Goal: Transaction & Acquisition: Purchase product/service

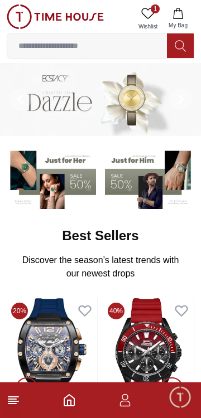
click at [138, 170] on img at bounding box center [149, 178] width 89 height 62
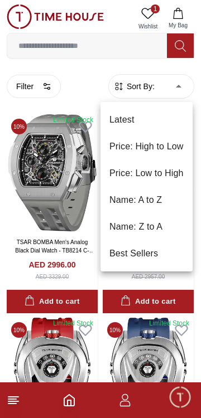
click at [153, 182] on li "Price: Low to High" at bounding box center [146, 173] width 92 height 27
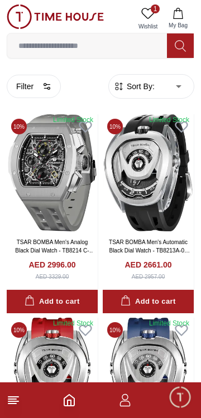
type input "*"
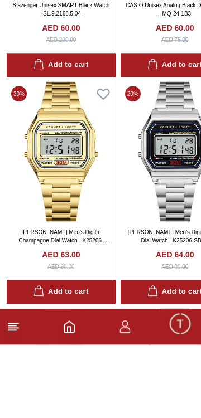
scroll to position [1093, 0]
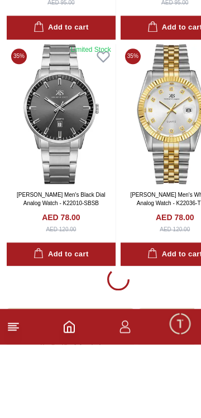
scroll to position [2040, 0]
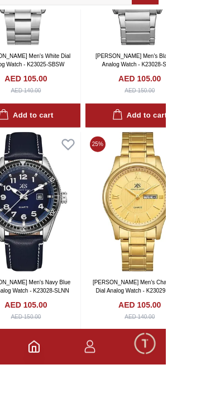
scroll to position [6506, 0]
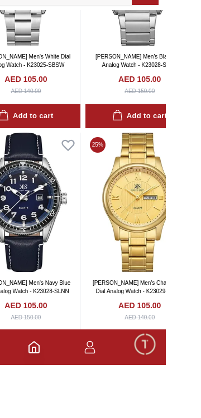
scroll to position [6568, 0]
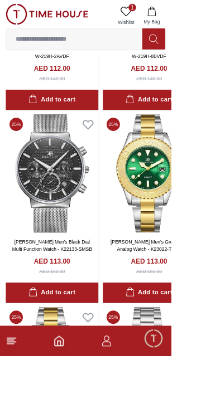
scroll to position [9061, 0]
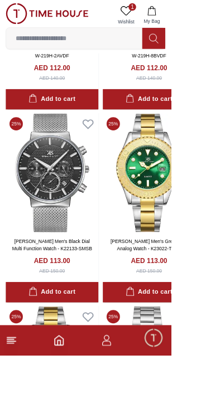
click at [132, 407] on icon "button" at bounding box center [124, 400] width 13 height 13
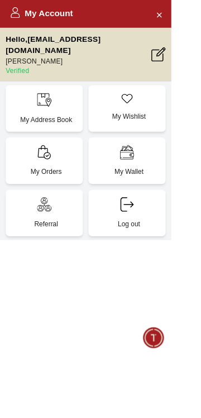
click at [54, 136] on p "My Address Book" at bounding box center [54, 141] width 77 height 11
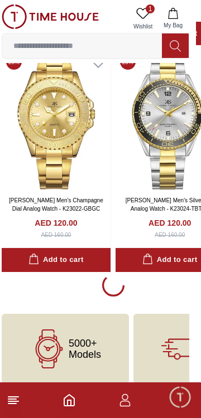
scroll to position [11185, 1]
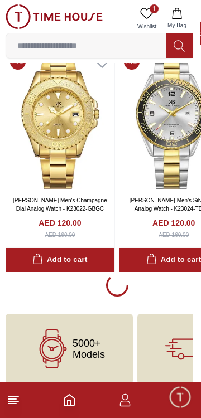
scroll to position [11112, 0]
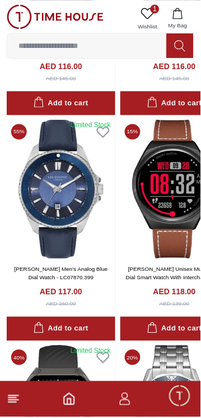
scroll to position [11112, 0]
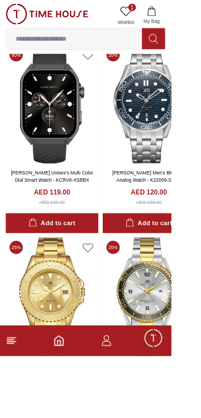
scroll to position [10957, 0]
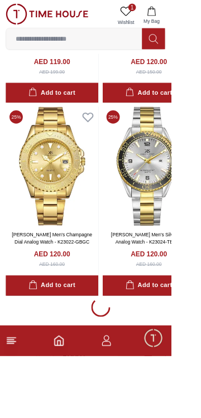
scroll to position [11112, 0]
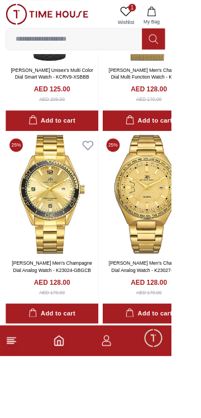
scroll to position [13347, 0]
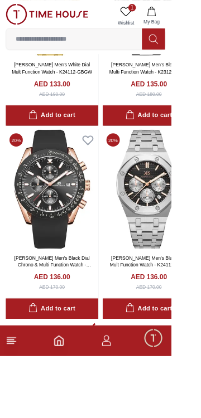
scroll to position [15644, 0]
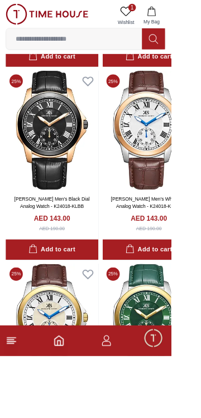
scroll to position [17910, 0]
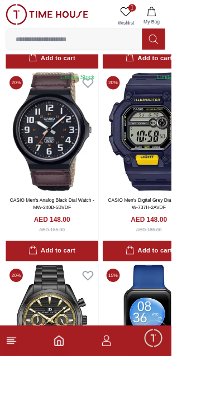
scroll to position [20012, 0]
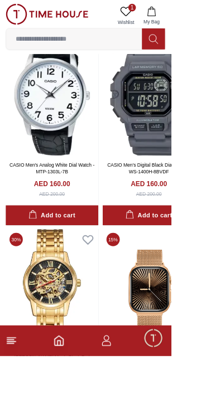
scroll to position [22154, 0]
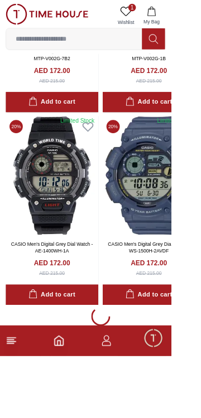
scroll to position [24732, 0]
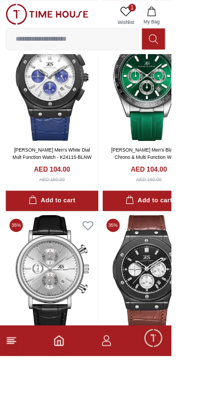
scroll to position [5324, 0]
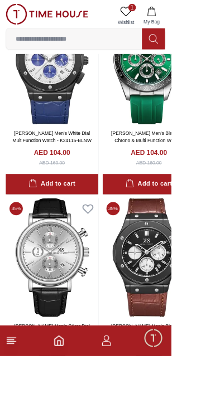
click at [77, 320] on img at bounding box center [61, 303] width 109 height 140
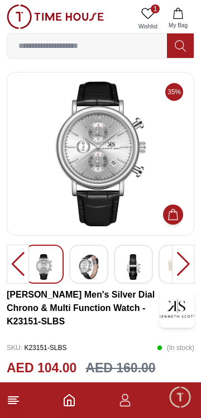
click at [85, 267] on img at bounding box center [89, 267] width 20 height 26
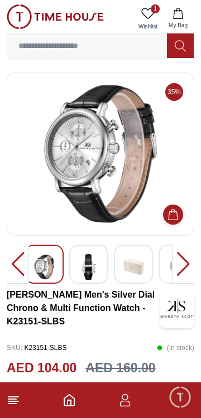
click at [84, 266] on img at bounding box center [89, 267] width 20 height 26
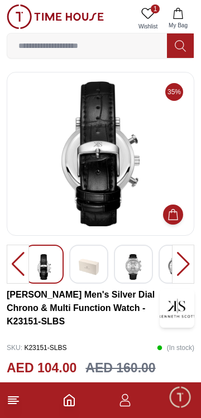
click at [133, 268] on img at bounding box center [133, 267] width 20 height 26
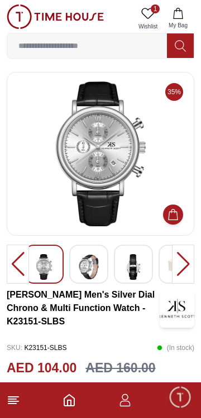
click at [133, 266] on img at bounding box center [133, 267] width 20 height 26
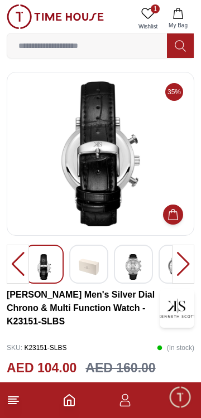
click at [134, 266] on img at bounding box center [133, 267] width 20 height 26
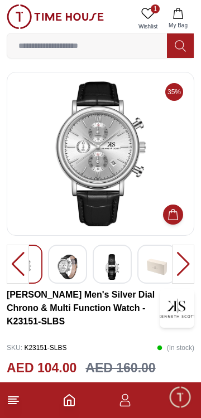
click at [155, 265] on img at bounding box center [157, 267] width 20 height 26
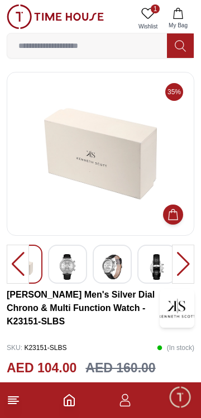
click at [19, 402] on icon at bounding box center [13, 400] width 13 height 13
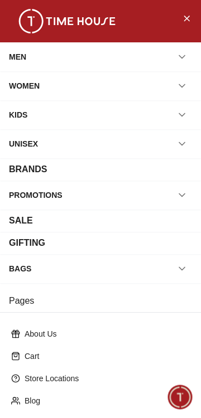
click at [184, 52] on icon "button" at bounding box center [181, 56] width 11 height 11
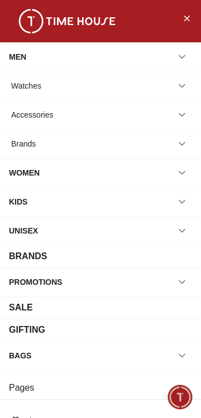
click at [184, 89] on icon "button" at bounding box center [181, 85] width 11 height 11
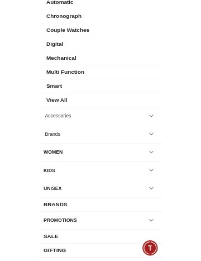
scroll to position [155, 0]
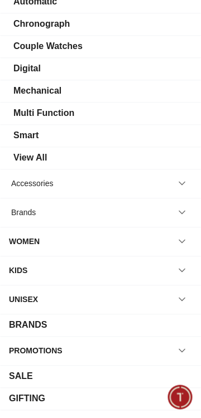
click at [31, 155] on div "View All" at bounding box center [29, 157] width 33 height 13
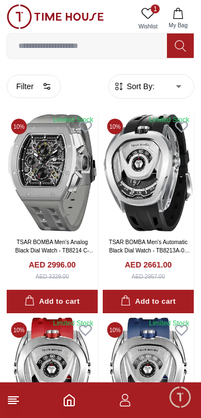
click at [127, 403] on icon "button" at bounding box center [124, 400] width 13 height 13
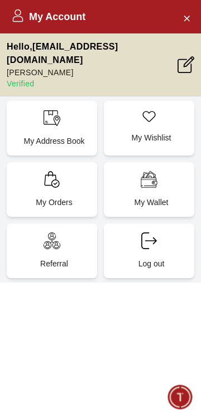
click at [161, 197] on p "My Wallet" at bounding box center [151, 202] width 77 height 11
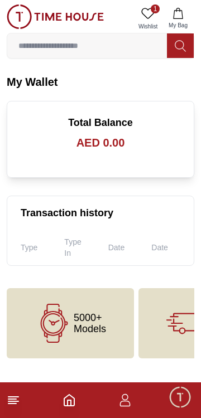
click at [87, 142] on h3 "AED 0.00" at bounding box center [101, 143] width 160 height 16
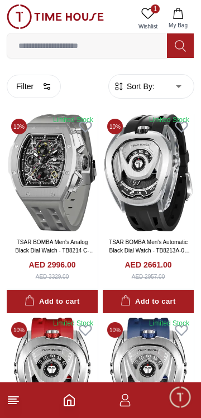
click at [119, 403] on icon "button" at bounding box center [124, 400] width 13 height 13
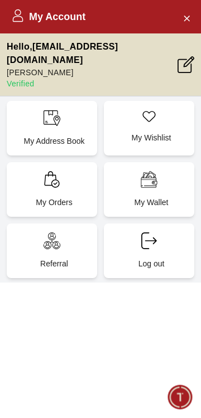
click at [42, 112] on div "My Address Book" at bounding box center [52, 128] width 90 height 55
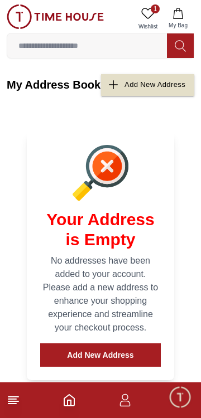
click at [126, 83] on div "Add New Address" at bounding box center [154, 85] width 61 height 13
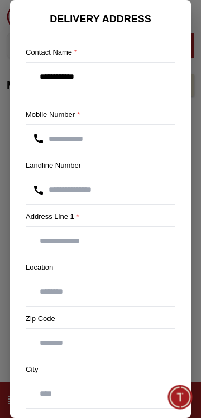
click at [126, 240] on input "text" at bounding box center [100, 241] width 148 height 28
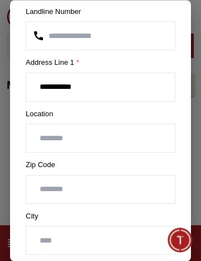
scroll to position [190, 0]
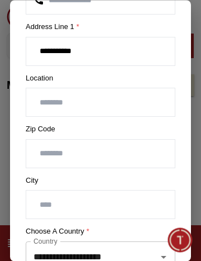
type input "**********"
click at [56, 104] on input "text" at bounding box center [100, 103] width 148 height 28
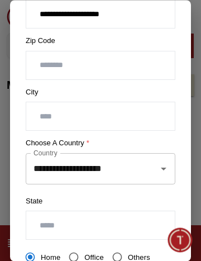
scroll to position [278, 0]
type input "**********"
click at [47, 172] on input "**********" at bounding box center [85, 168] width 108 height 21
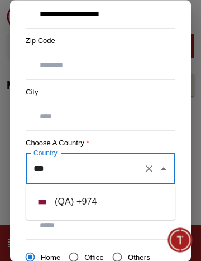
click at [67, 206] on li "( QA ) + 974" at bounding box center [101, 201] width 150 height 27
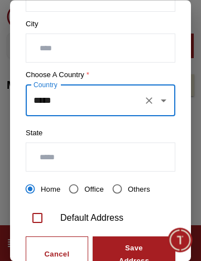
scroll to position [352, 0]
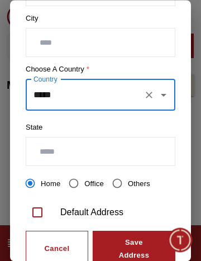
type input "*****"
click at [40, 153] on input "text" at bounding box center [100, 152] width 148 height 28
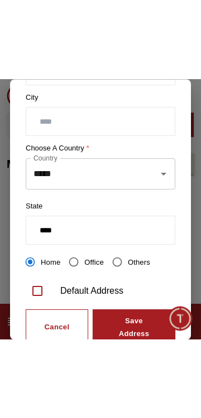
scroll to position [389, 0]
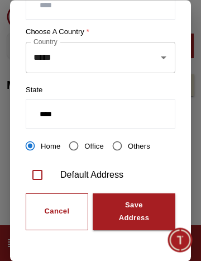
type input "****"
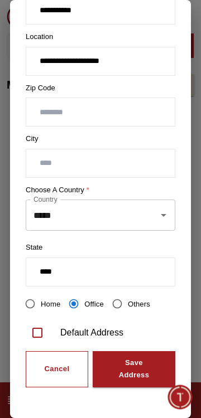
click at [143, 373] on div "Save Address" at bounding box center [134, 370] width 42 height 26
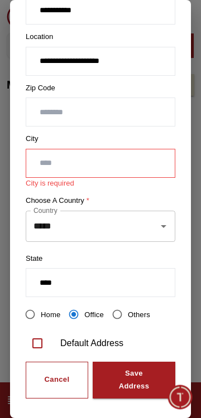
click at [57, 161] on input "text" at bounding box center [100, 164] width 148 height 28
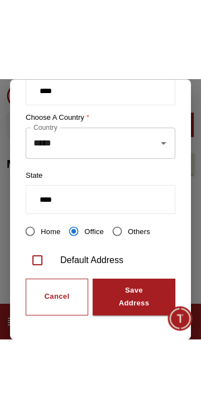
scroll to position [383, 0]
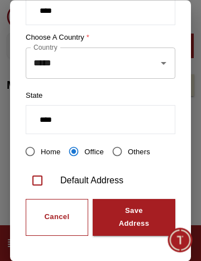
type input "****"
click at [138, 219] on div "Save Address" at bounding box center [134, 218] width 42 height 26
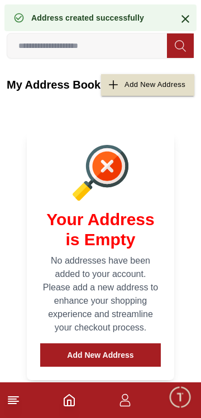
scroll to position [0, 0]
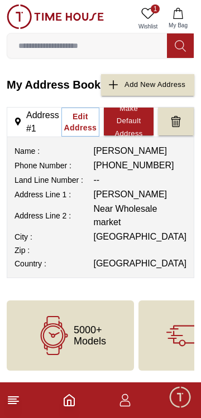
click at [13, 397] on line at bounding box center [13, 397] width 10 height 0
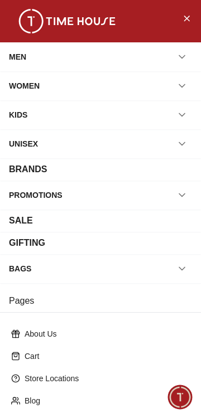
click at [21, 55] on div "MEN" at bounding box center [17, 57] width 17 height 20
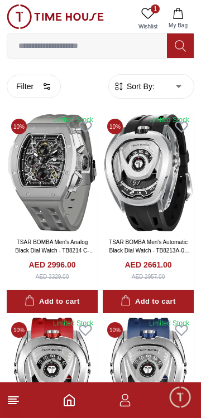
click at [138, 89] on span "Sort By:" at bounding box center [139, 86] width 30 height 11
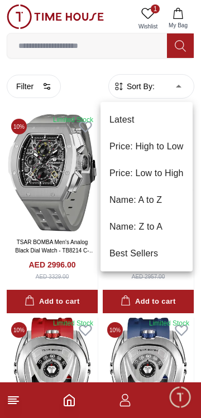
click at [169, 174] on li "Price: Low to High" at bounding box center [146, 173] width 92 height 27
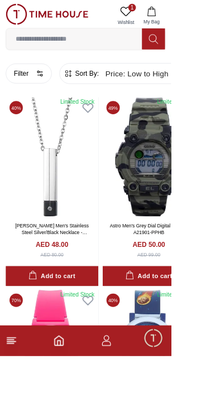
click at [33, 75] on button "Filter" at bounding box center [34, 86] width 54 height 23
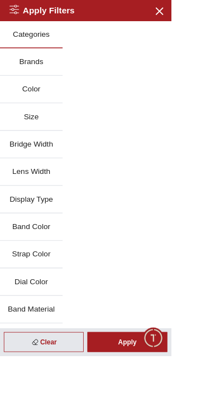
click at [168, 311] on div "Categories Brands Color Size Bridge Width Lens Width Display Type Band Color St…" at bounding box center [100, 316] width 201 height 583
type input "******"
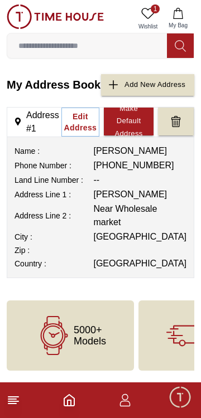
click at [12, 404] on line at bounding box center [12, 404] width 8 height 0
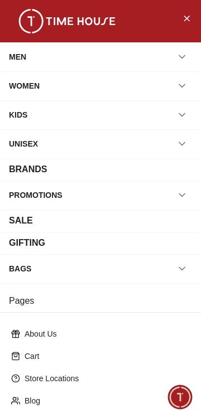
click at [41, 55] on div "MEN" at bounding box center [100, 57] width 183 height 20
click at [178, 55] on icon "button" at bounding box center [181, 56] width 11 height 11
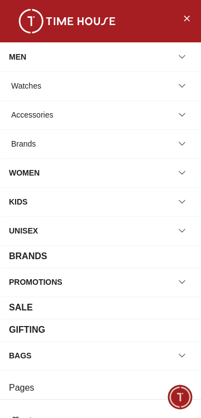
click at [25, 84] on div "Watches" at bounding box center [26, 86] width 30 height 20
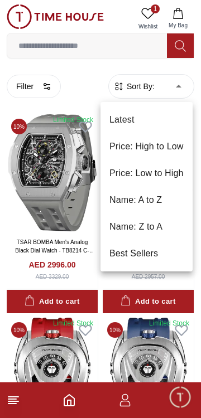
click at [127, 150] on li "Price: High to Low" at bounding box center [146, 146] width 92 height 27
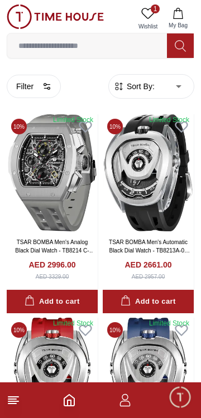
click at [142, 87] on span "Sort By:" at bounding box center [139, 86] width 30 height 11
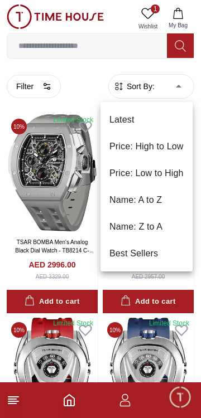
click at [158, 173] on li "Price: Low to High" at bounding box center [146, 173] width 92 height 27
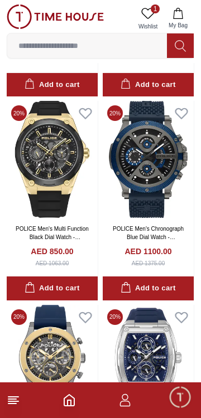
scroll to position [631, 0]
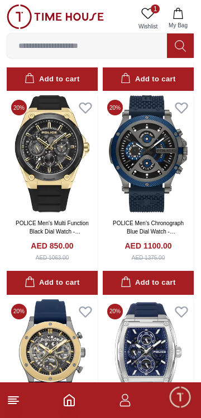
type input "*"
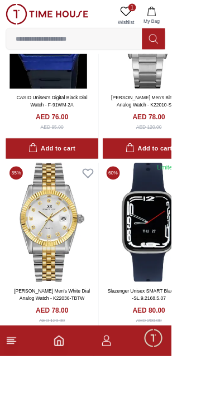
scroll to position [2038, 0]
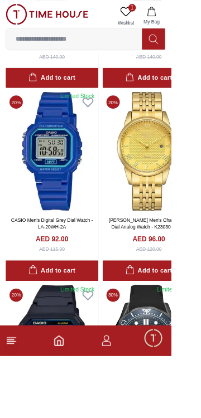
scroll to position [3856, 0]
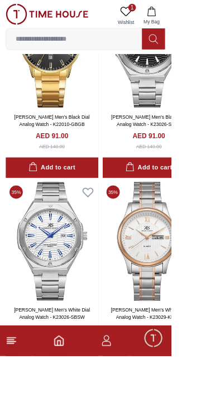
scroll to position [3531, 0]
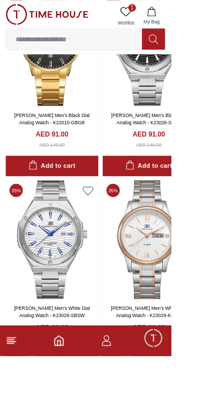
click at [103, 223] on icon at bounding box center [103, 225] width 12 height 10
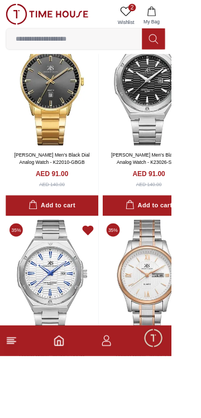
scroll to position [3486, 0]
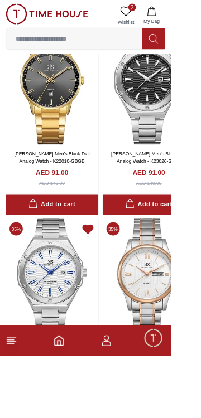
click at [103, 267] on icon at bounding box center [103, 270] width 16 height 16
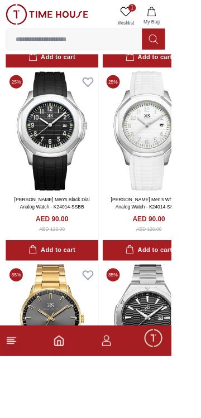
scroll to position [3204, 0]
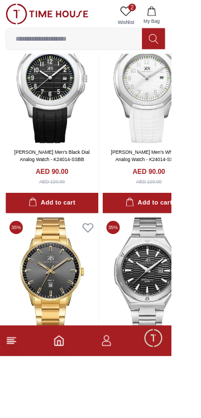
scroll to position [3259, 0]
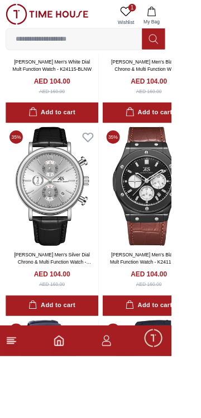
scroll to position [5193, 0]
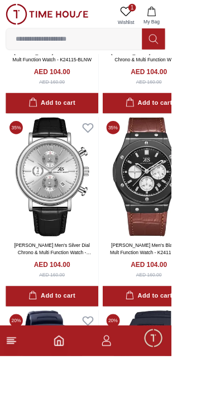
click at [100, 146] on icon at bounding box center [103, 151] width 12 height 10
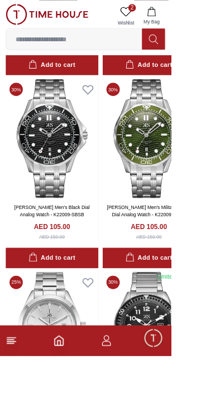
scroll to position [5920, 0]
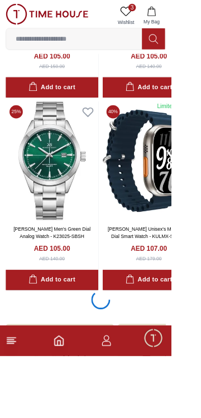
scroll to position [6570, 0]
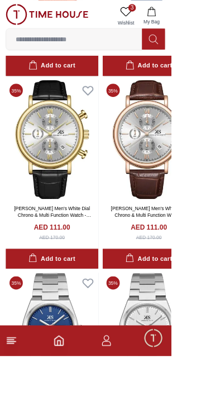
scroll to position [7244, 0]
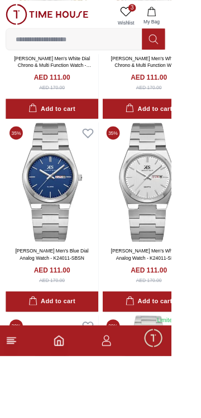
scroll to position [7455, 0]
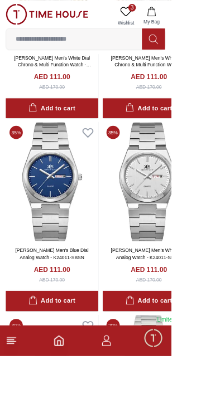
click at [107, 156] on icon at bounding box center [103, 156] width 16 height 16
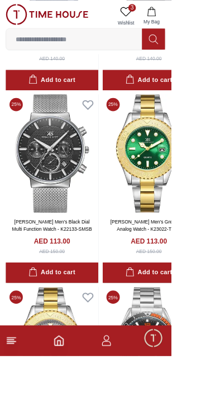
scroll to position [8844, 0]
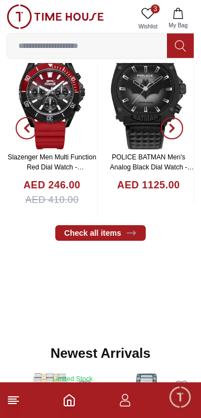
scroll to position [259, 0]
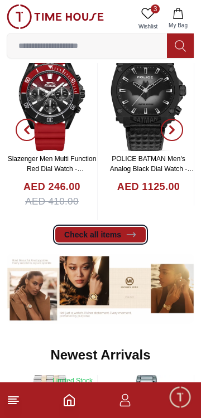
click at [131, 238] on icon at bounding box center [131, 234] width 11 height 11
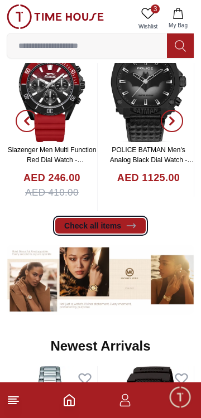
scroll to position [269, 0]
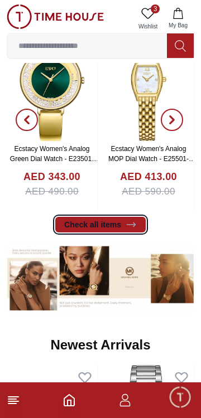
click at [123, 229] on link "Check all items" at bounding box center [100, 225] width 90 height 16
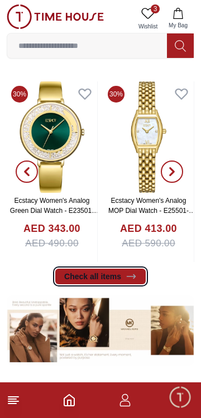
scroll to position [219, 0]
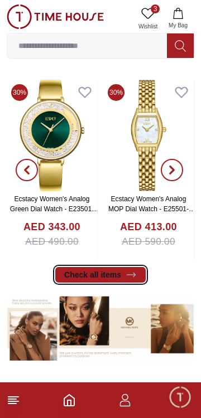
click at [133, 275] on icon at bounding box center [131, 275] width 8 height 4
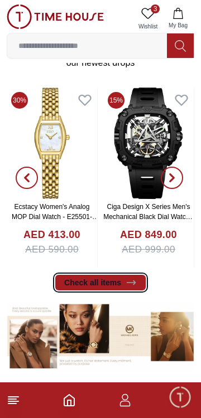
scroll to position [213, 0]
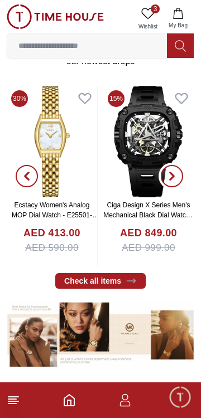
click at [175, 181] on span "button" at bounding box center [172, 176] width 22 height 22
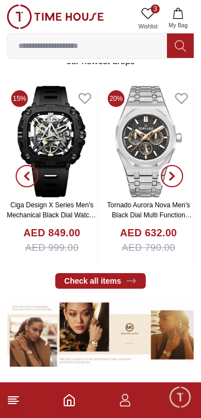
click at [172, 181] on span "button" at bounding box center [172, 176] width 22 height 22
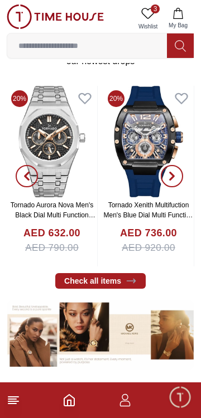
click at [174, 178] on icon "button" at bounding box center [171, 176] width 9 height 9
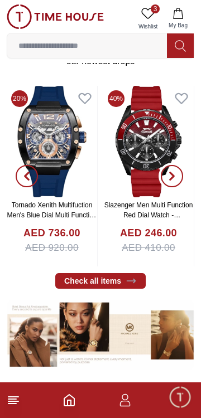
click at [174, 179] on icon "button" at bounding box center [171, 176] width 9 height 9
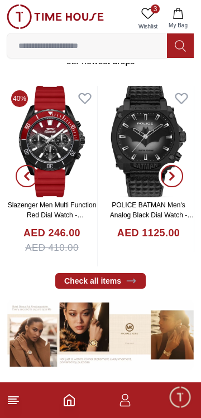
click at [170, 176] on icon "button" at bounding box center [171, 176] width 9 height 9
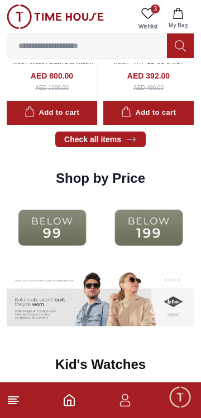
scroll to position [1176, 0]
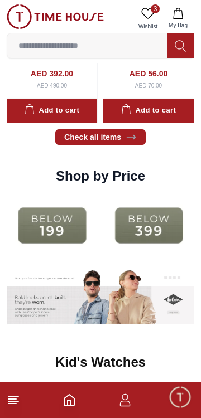
click at [61, 220] on img at bounding box center [52, 225] width 91 height 59
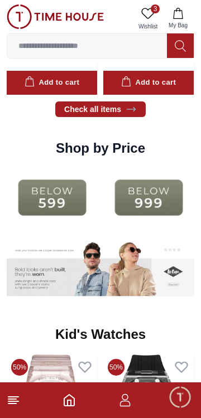
scroll to position [1203, 0]
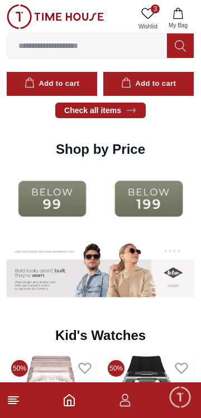
click at [118, 205] on img at bounding box center [148, 199] width 91 height 59
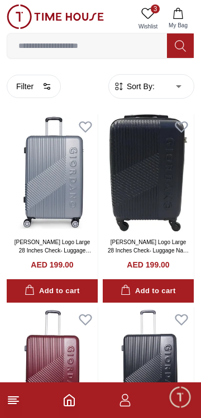
click at [46, 86] on icon "button" at bounding box center [46, 86] width 9 height 9
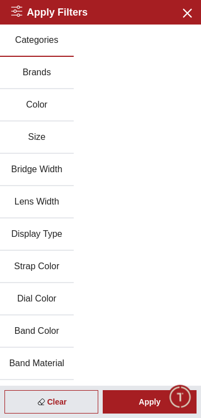
click at [39, 49] on button "Categories" at bounding box center [37, 41] width 74 height 32
click at [42, 44] on button "Categories" at bounding box center [37, 41] width 74 height 32
click at [189, 13] on icon "button" at bounding box center [187, 13] width 14 height 14
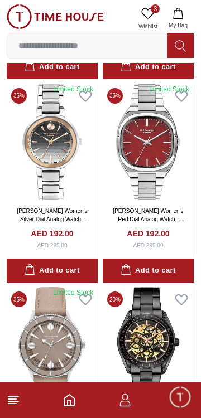
scroll to position [1643, 0]
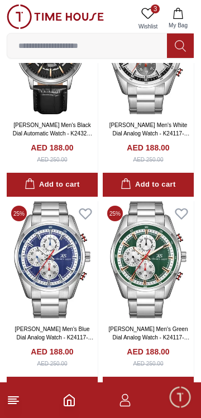
scroll to position [5213, 0]
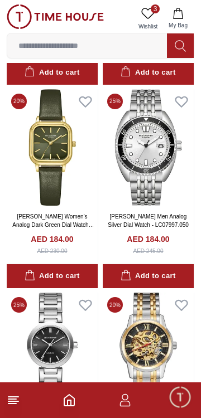
scroll to position [6326, 0]
click at [182, 102] on icon at bounding box center [181, 102] width 12 height 10
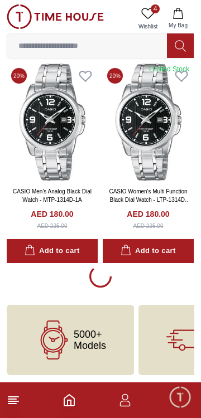
scroll to position [7984, 0]
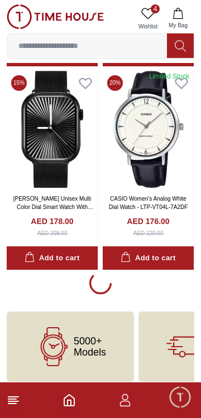
scroll to position [10023, 0]
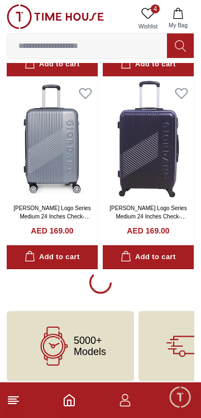
scroll to position [12051, 0]
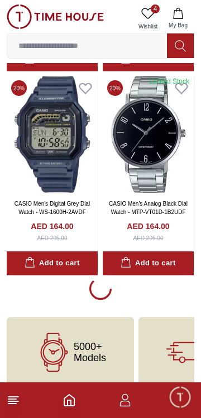
scroll to position [14080, 0]
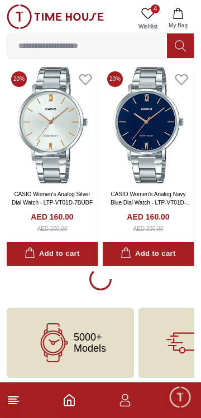
scroll to position [16126, 0]
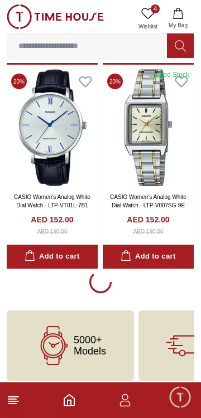
scroll to position [18166, 0]
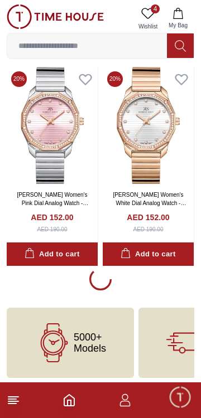
scroll to position [20205, 0]
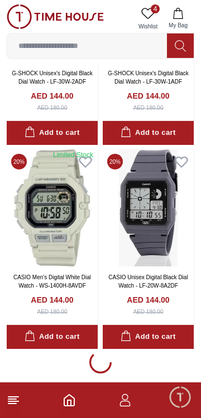
scroll to position [22251, 0]
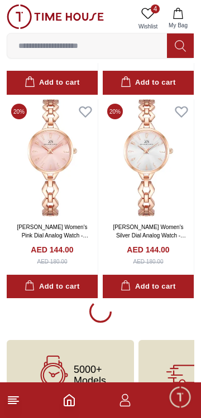
scroll to position [24305, 0]
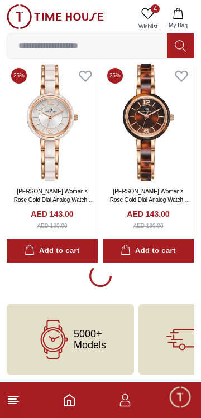
scroll to position [26358, 0]
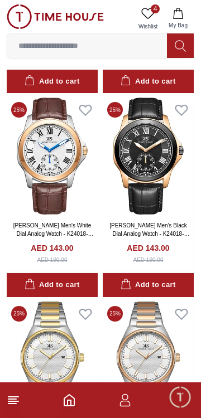
scroll to position [26936, 0]
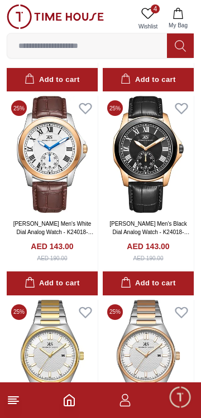
click at [184, 108] on icon at bounding box center [181, 109] width 12 height 10
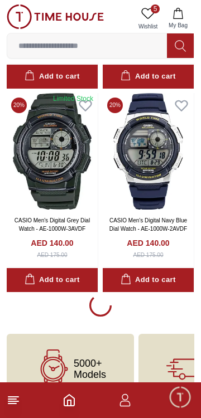
scroll to position [28397, 0]
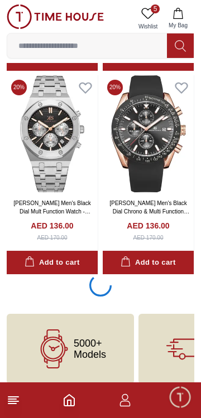
scroll to position [30420, 0]
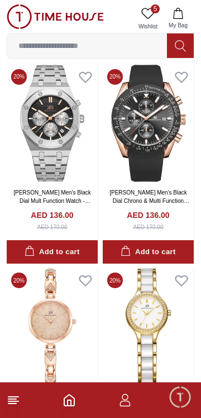
scroll to position [30413, 0]
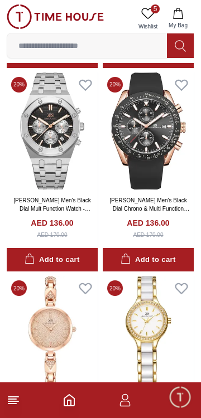
click at [83, 90] on icon at bounding box center [86, 85] width 16 height 16
click at [185, 84] on icon at bounding box center [181, 85] width 12 height 10
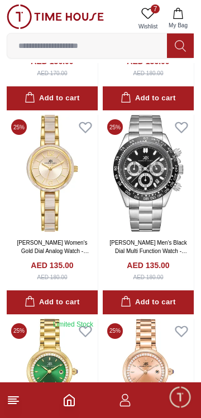
scroll to position [31793, 0]
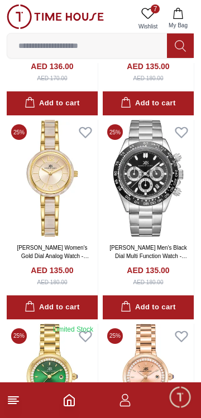
click at [185, 130] on icon at bounding box center [181, 133] width 12 height 10
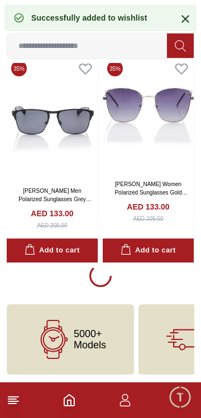
scroll to position [32476, 0]
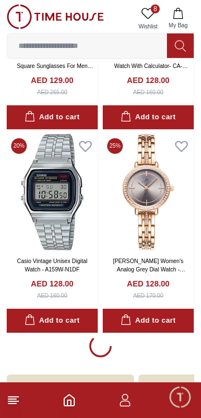
scroll to position [34529, 0]
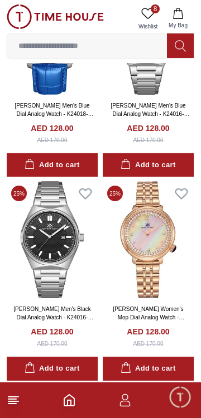
scroll to position [36568, 0]
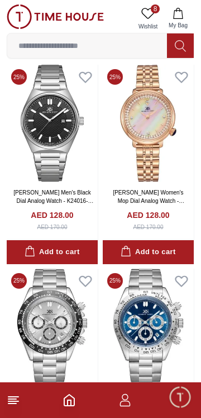
scroll to position [36711, 0]
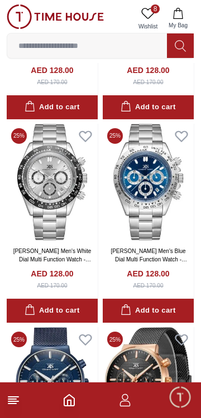
click at [185, 136] on icon at bounding box center [181, 137] width 12 height 10
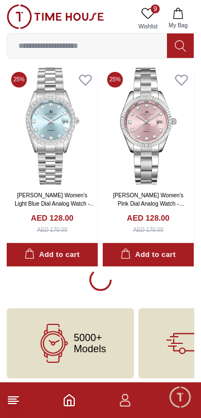
scroll to position [38608, 0]
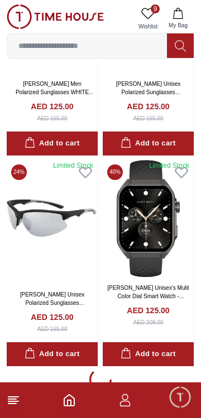
scroll to position [40704, 0]
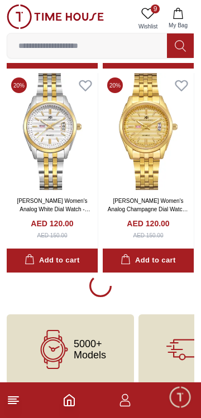
scroll to position [42742, 0]
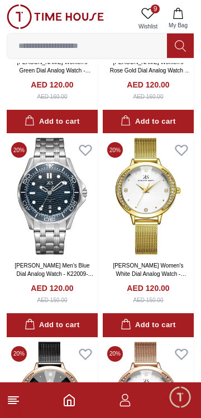
scroll to position [44094, 0]
click at [81, 156] on icon at bounding box center [86, 150] width 16 height 16
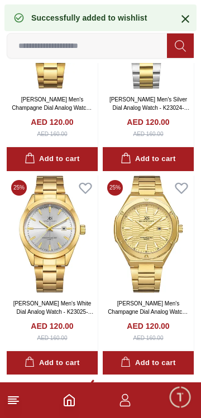
scroll to position [44782, 0]
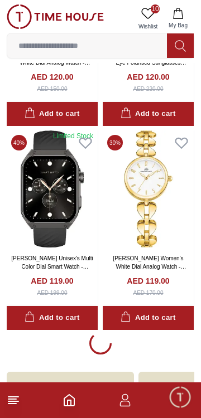
scroll to position [46826, 0]
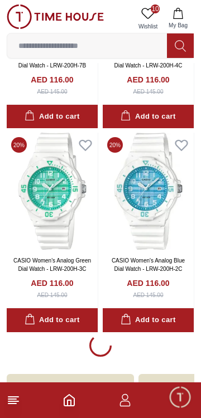
scroll to position [48869, 0]
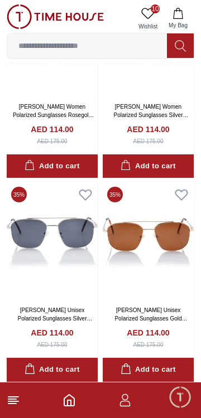
scroll to position [50929, 0]
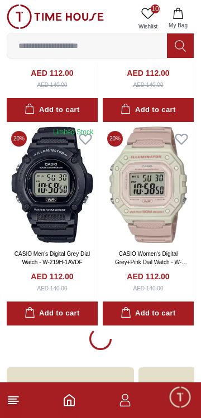
scroll to position [52939, 0]
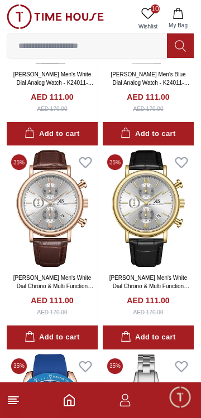
scroll to position [54316, 0]
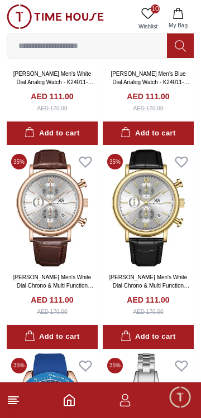
click at [183, 158] on icon at bounding box center [181, 162] width 12 height 10
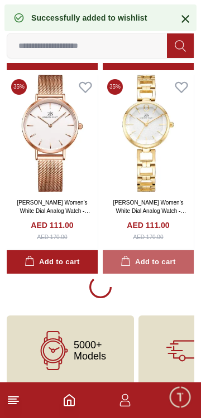
scroll to position [55015, 0]
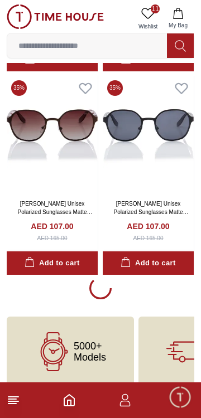
scroll to position [57083, 0]
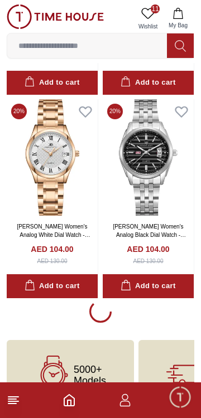
scroll to position [59122, 0]
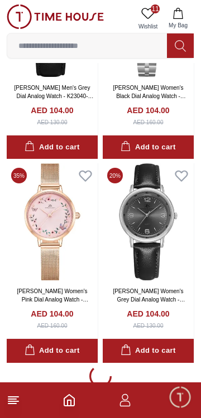
scroll to position [61161, 0]
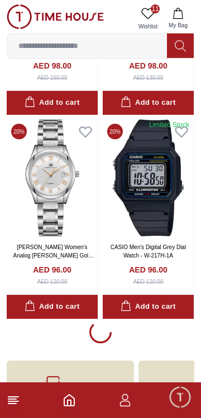
scroll to position [63215, 0]
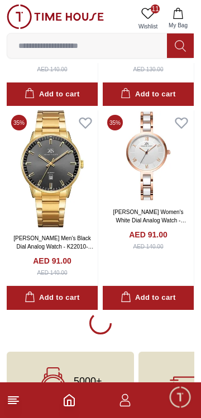
scroll to position [65261, 0]
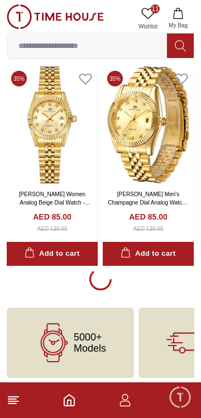
scroll to position [67300, 0]
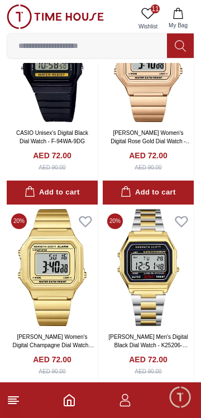
scroll to position [69340, 0]
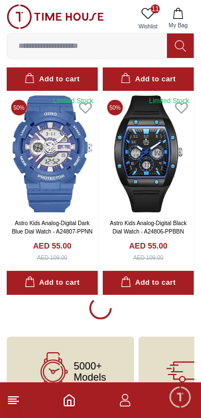
scroll to position [71379, 0]
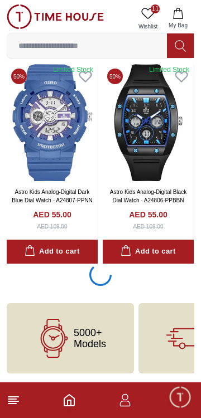
click at [152, 11] on span "11" at bounding box center [155, 8] width 9 height 9
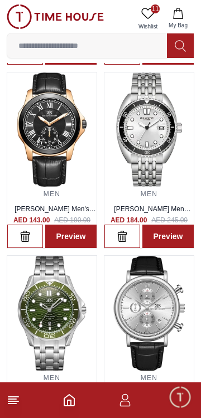
scroll to position [584, 0]
